Goal: Task Accomplishment & Management: Manage account settings

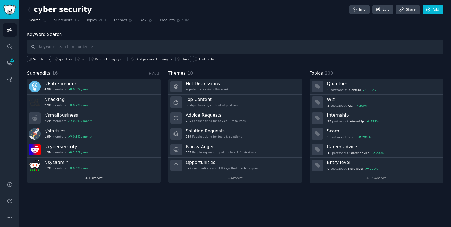
click at [93, 178] on link "+ 10 more" at bounding box center [94, 178] width 134 height 10
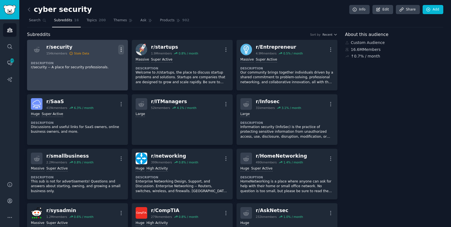
click at [121, 50] on icon "button" at bounding box center [121, 50] width 6 height 6
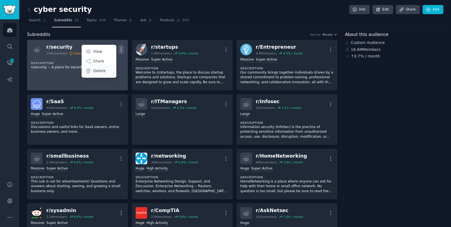
click at [104, 70] on p "Delete" at bounding box center [99, 71] width 13 height 6
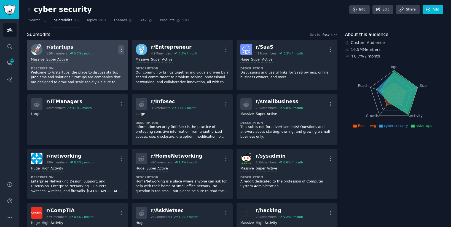
click at [121, 47] on icon "button" at bounding box center [121, 49] width 1 height 4
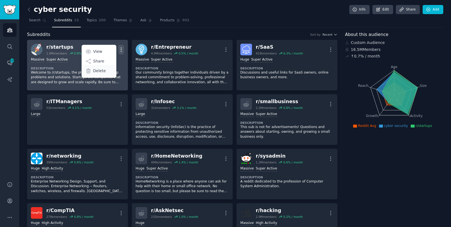
click at [98, 72] on p "Delete" at bounding box center [99, 71] width 13 height 6
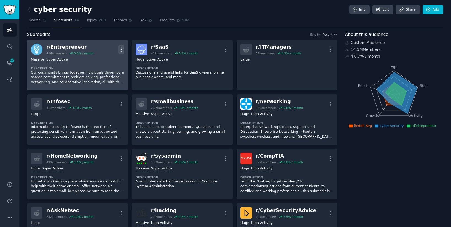
click at [122, 50] on icon "button" at bounding box center [121, 50] width 6 height 6
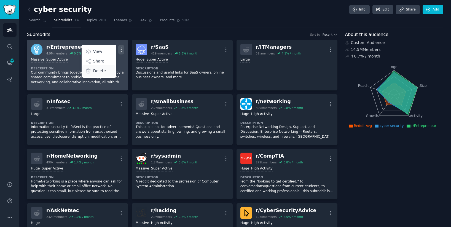
click at [100, 72] on p "Delete" at bounding box center [99, 71] width 13 height 6
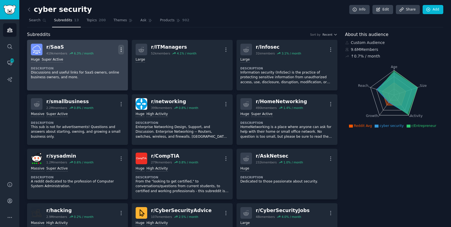
click at [119, 48] on icon "button" at bounding box center [121, 50] width 6 height 6
click at [109, 71] on div "Delete" at bounding box center [99, 71] width 33 height 12
